Goal: Information Seeking & Learning: Compare options

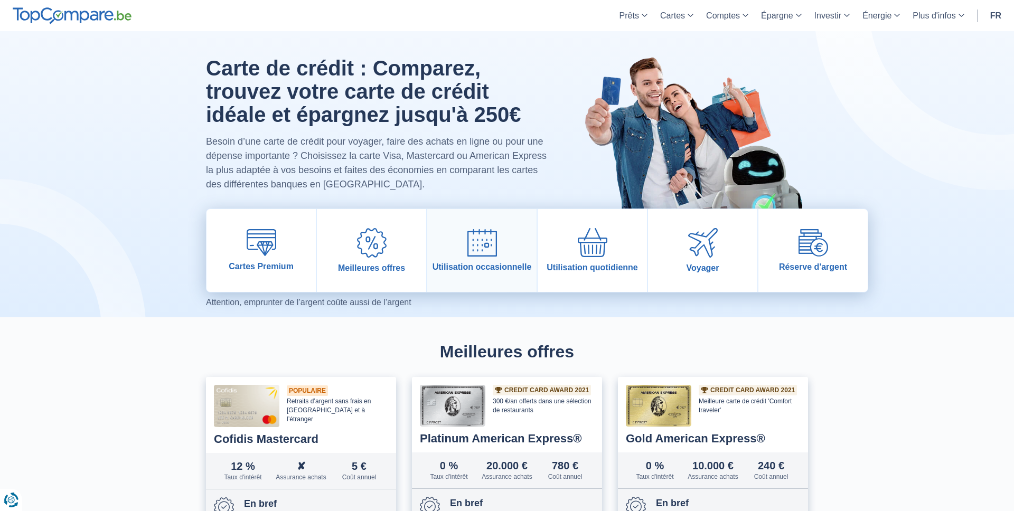
click at [472, 219] on link "Utilisation occasionnelle" at bounding box center [481, 250] width 109 height 83
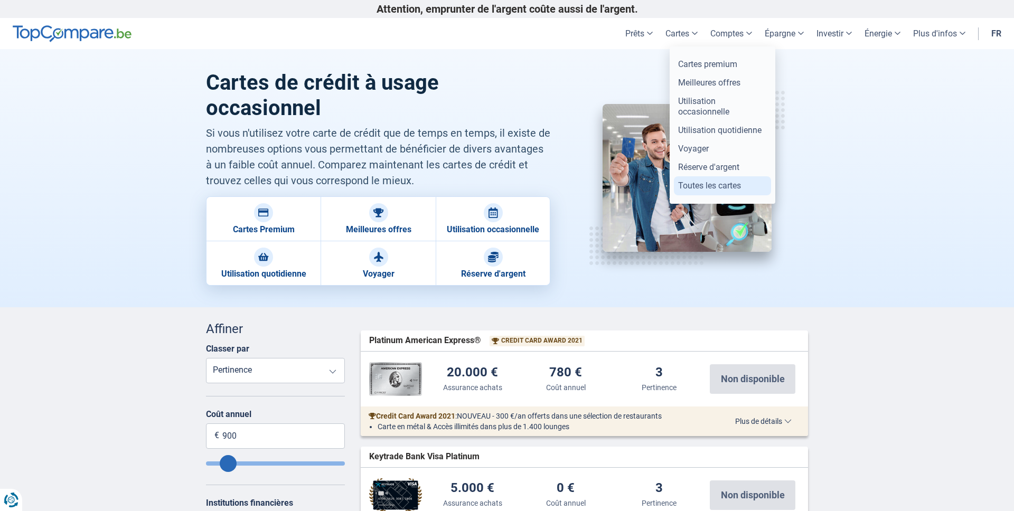
click at [694, 183] on link "Toutes les cartes" at bounding box center [722, 185] width 97 height 18
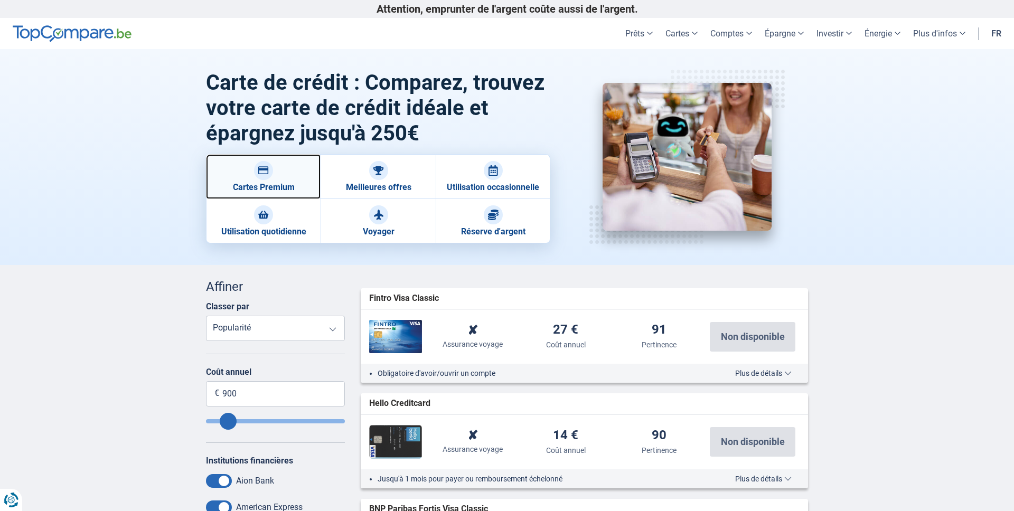
click at [284, 175] on link "Cartes Premium" at bounding box center [263, 176] width 115 height 45
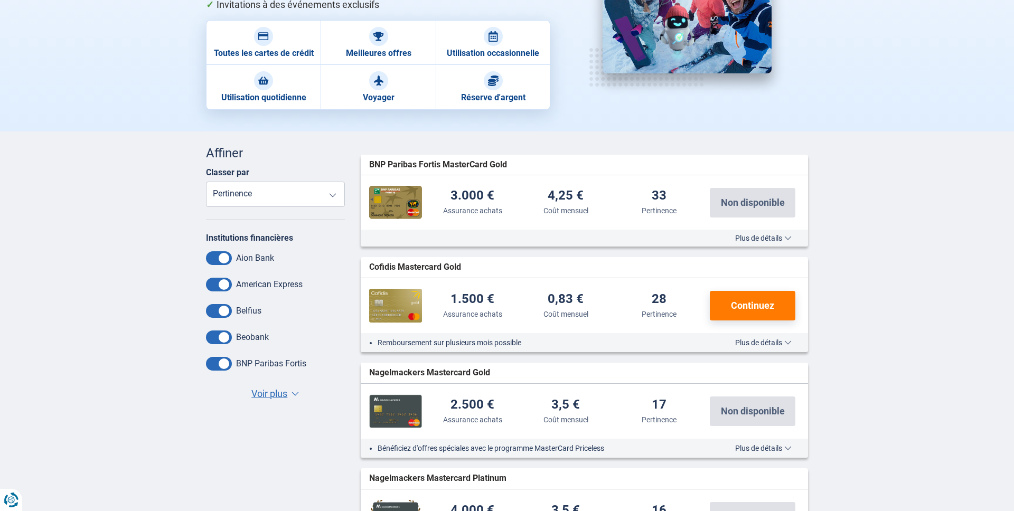
scroll to position [222, 0]
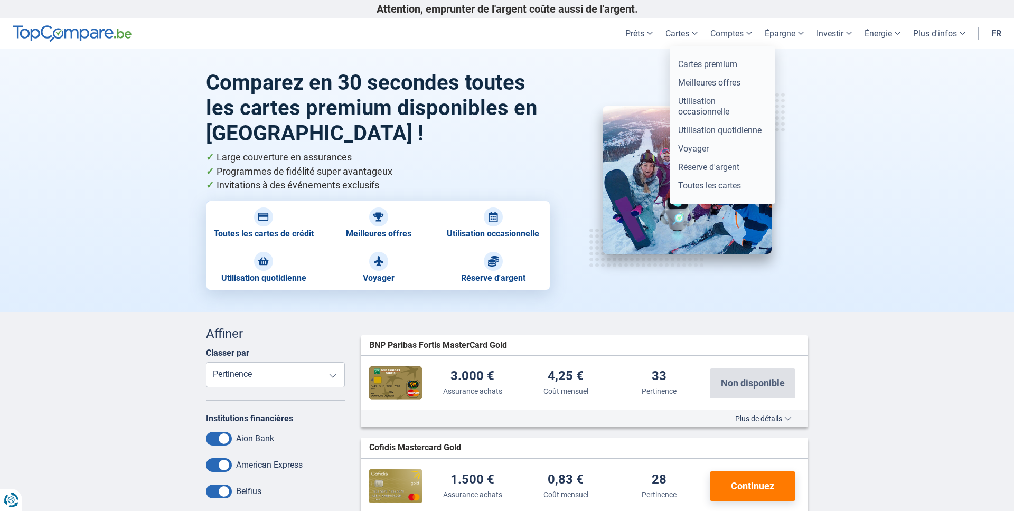
click at [675, 33] on link "Cartes" at bounding box center [681, 33] width 45 height 31
